Goal: Check status: Check status

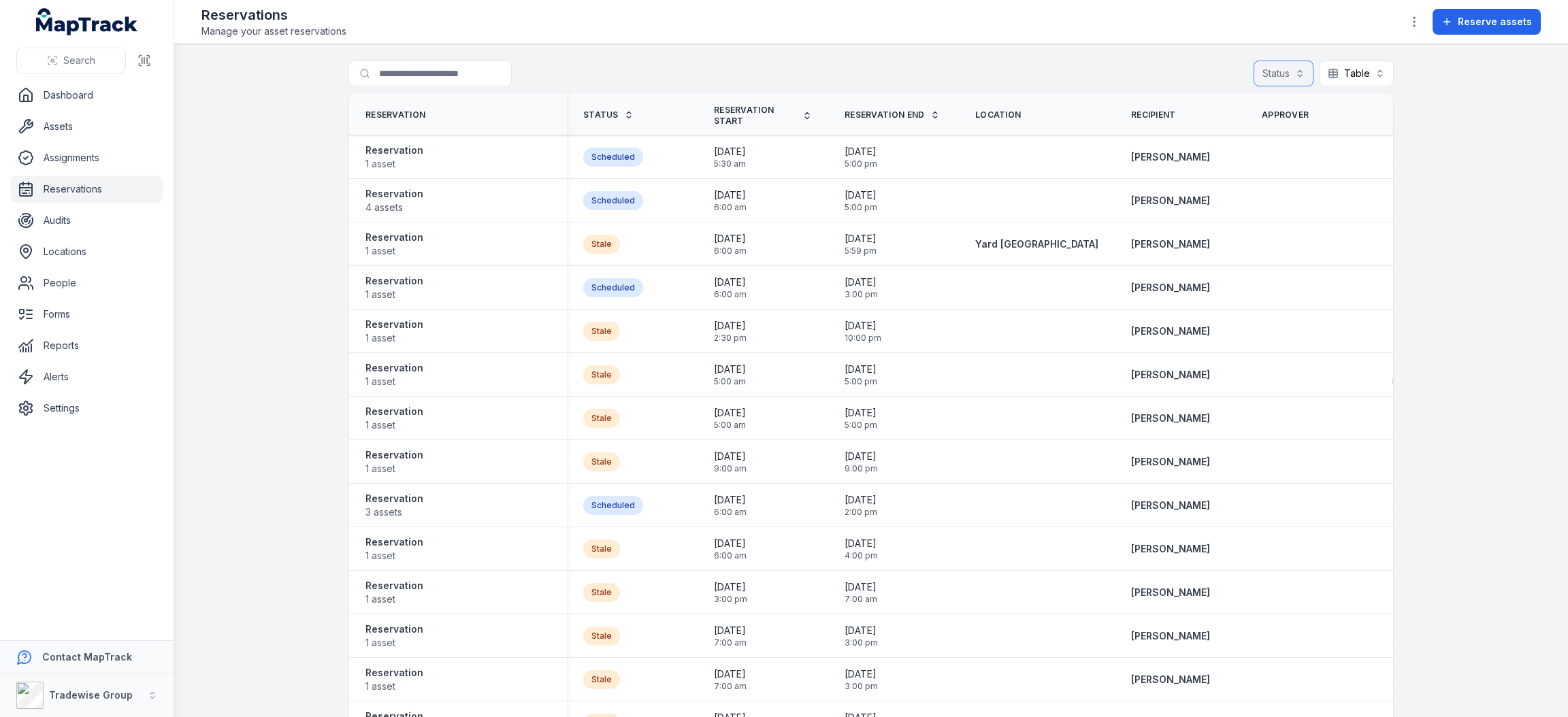
click at [1274, 80] on button "Status" at bounding box center [1283, 73] width 60 height 26
click at [1230, 104] on div "Draft" at bounding box center [1236, 108] width 113 height 14
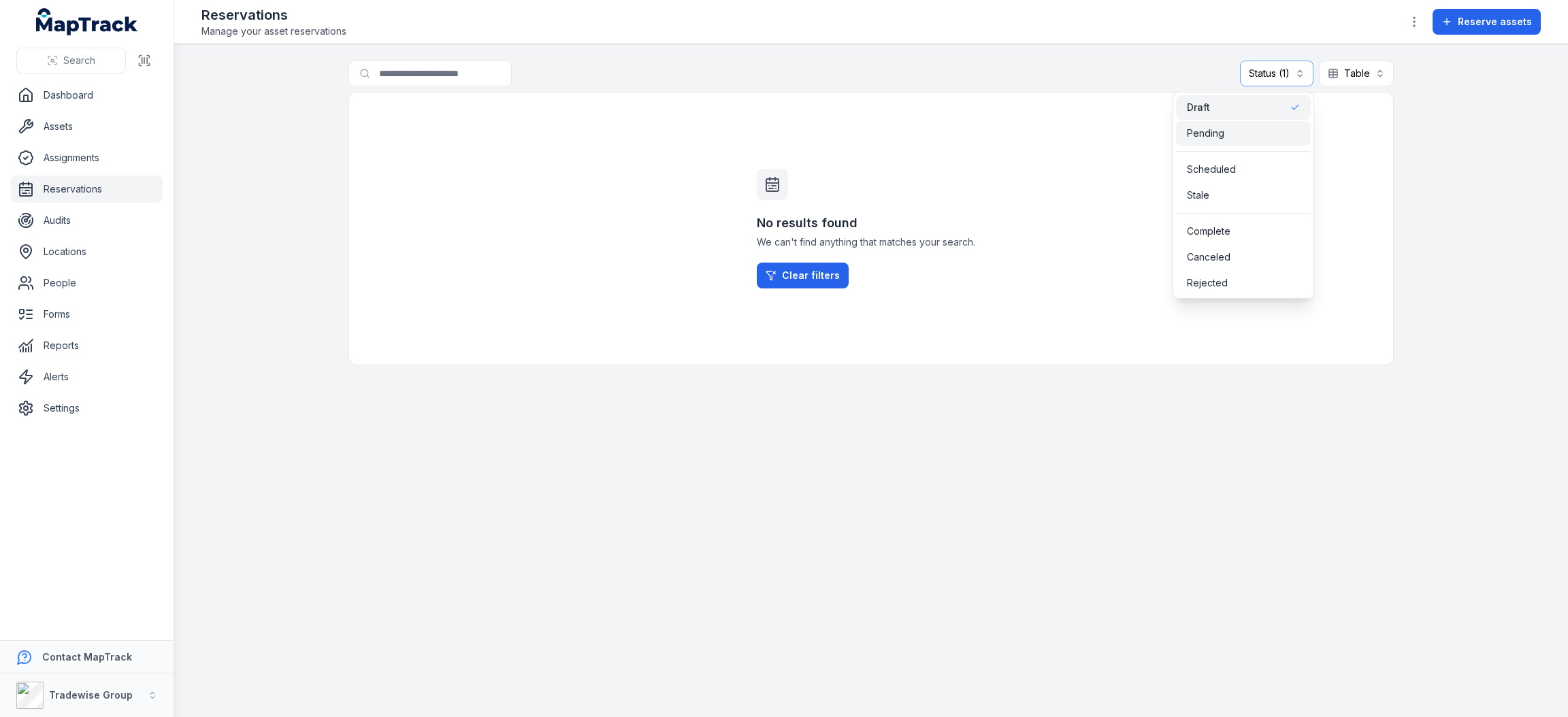
click at [1202, 126] on span "Pending" at bounding box center [1205, 133] width 37 height 14
click at [1201, 98] on div "Draft" at bounding box center [1243, 108] width 135 height 24
click at [1197, 129] on span "Pending" at bounding box center [1206, 133] width 39 height 14
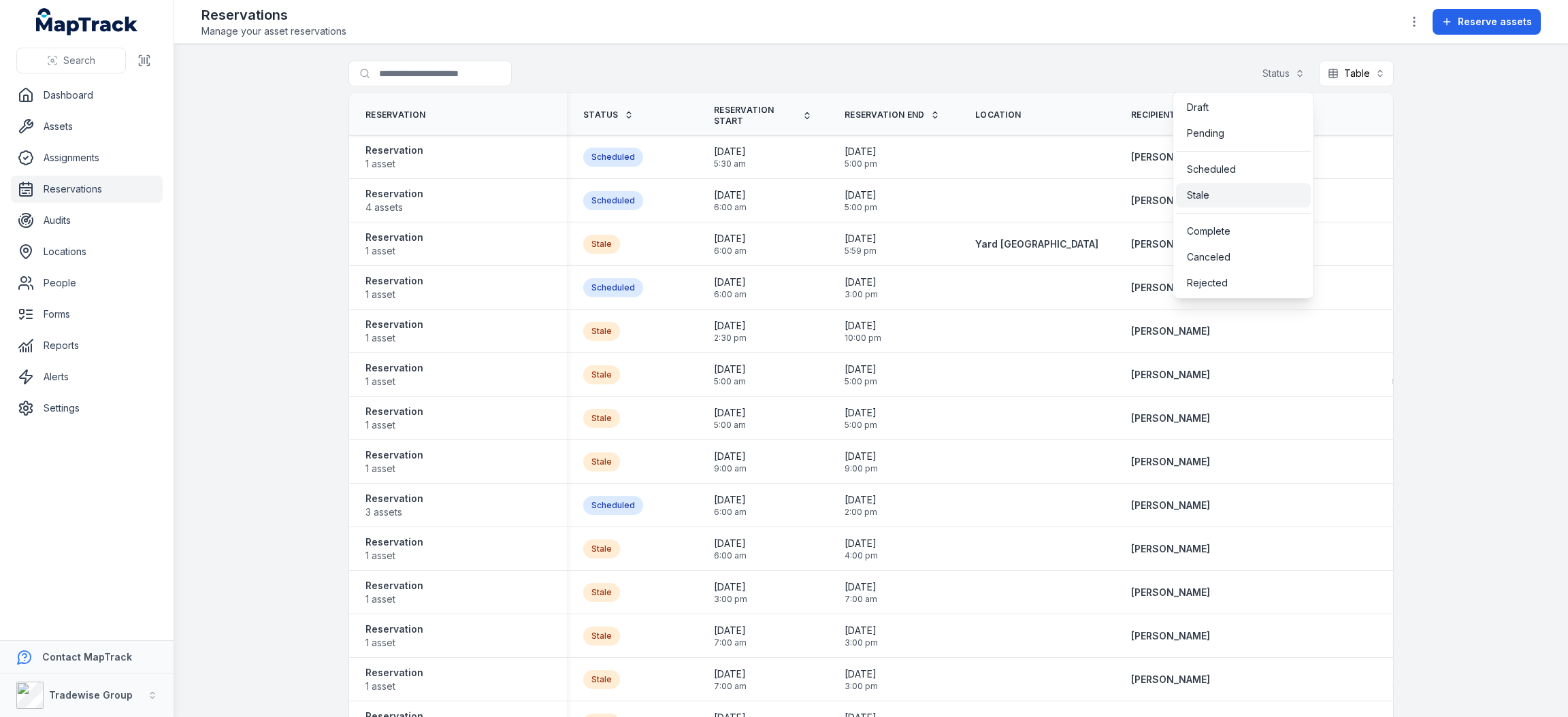
click at [1220, 195] on div "Stale" at bounding box center [1242, 195] width 113 height 14
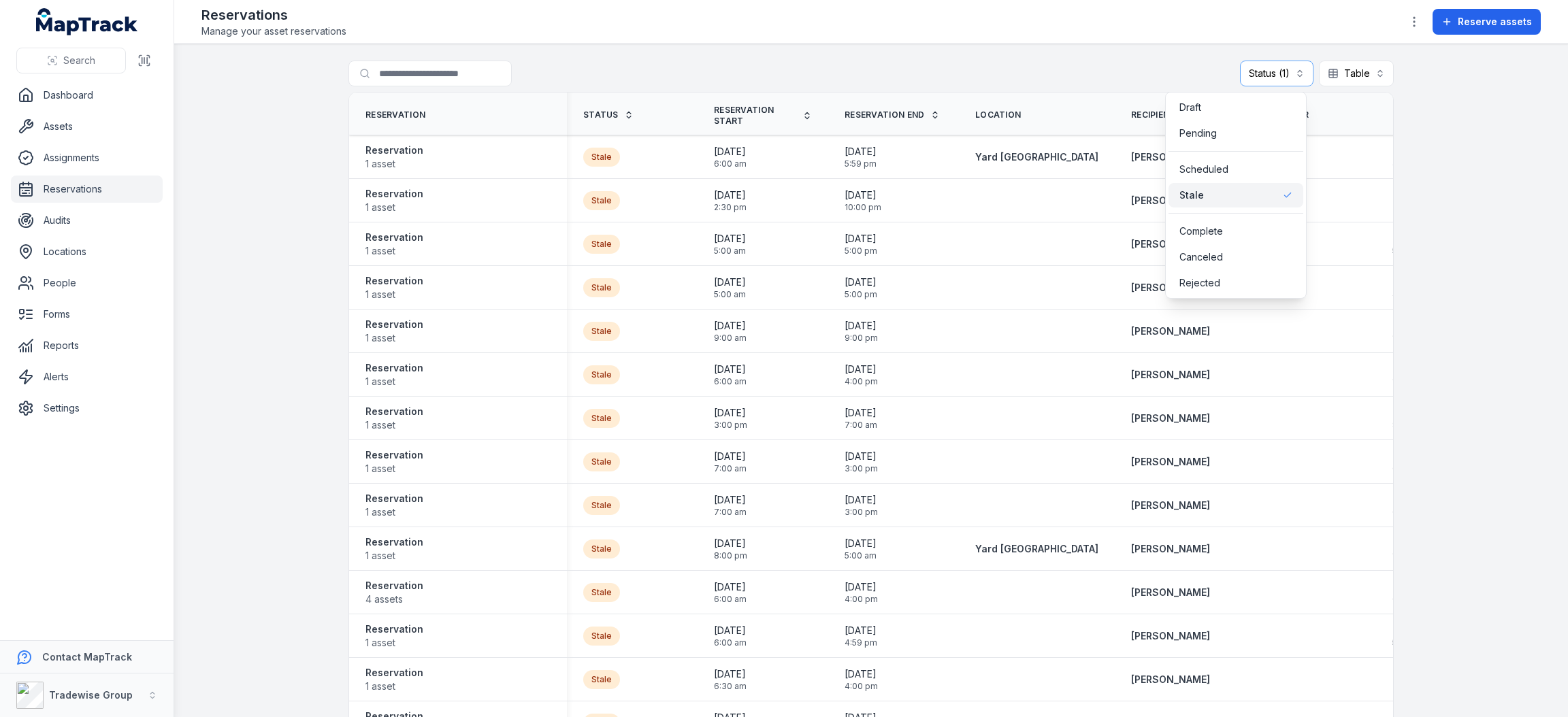
click at [1105, 61] on div "Search for reservations Status (1) ***** Table *****" at bounding box center [871, 76] width 1046 height 31
